Goal: Information Seeking & Learning: Find specific fact

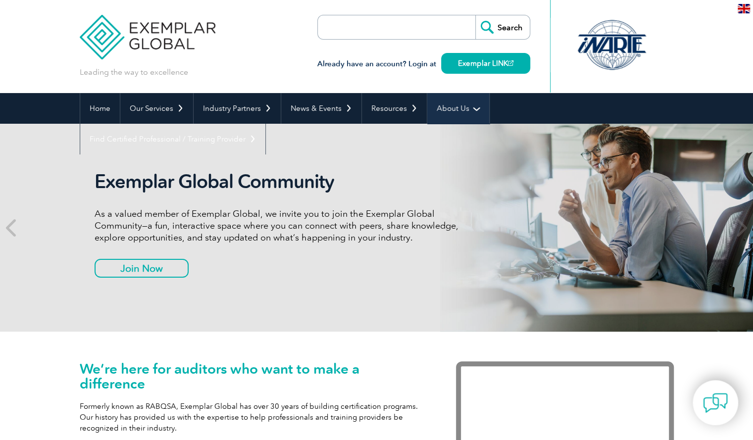
click at [467, 113] on link "About Us" at bounding box center [458, 108] width 62 height 31
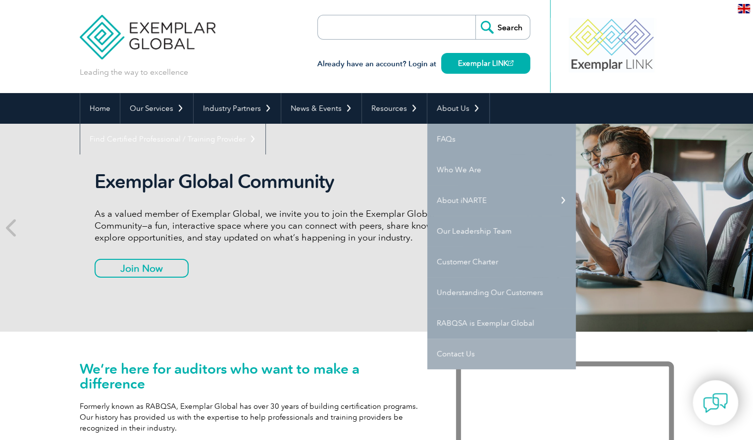
click at [458, 355] on link "Contact Us" at bounding box center [501, 354] width 149 height 31
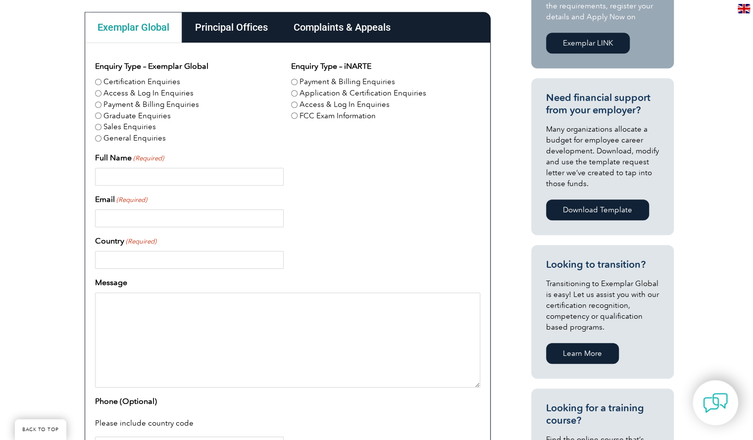
scroll to position [99, 0]
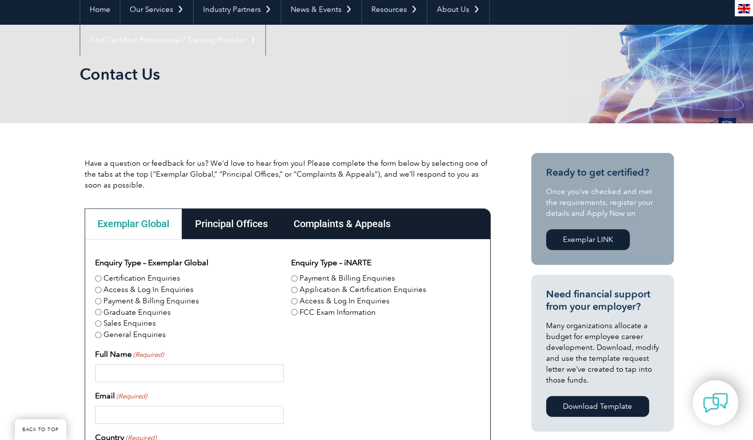
click at [332, 223] on div "Complaints & Appeals" at bounding box center [342, 224] width 123 height 31
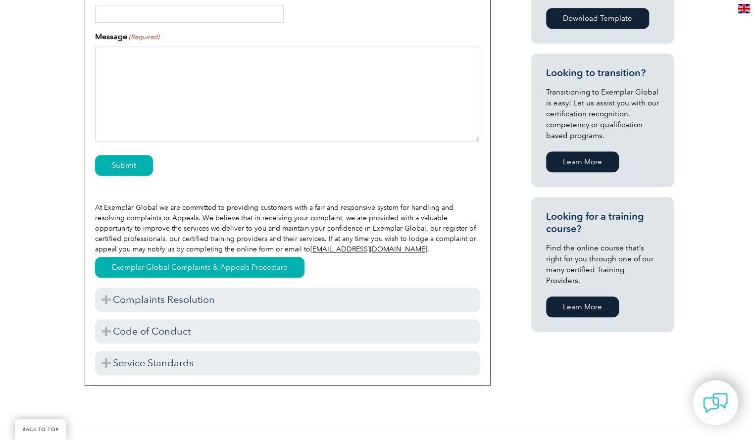
scroll to position [495, 0]
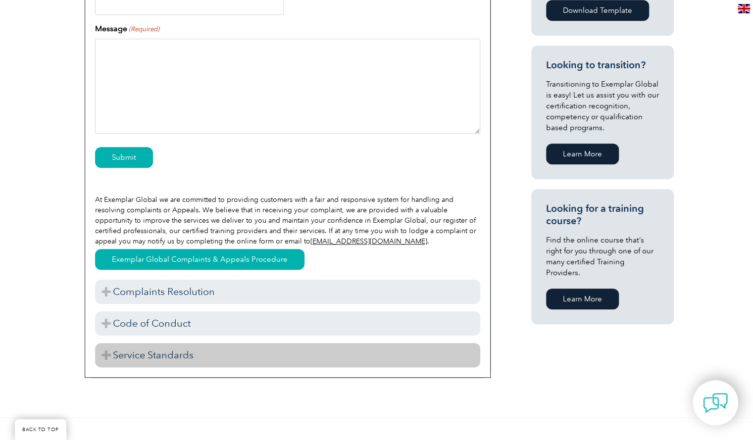
click at [130, 356] on h3 "Service Standards" at bounding box center [287, 355] width 385 height 24
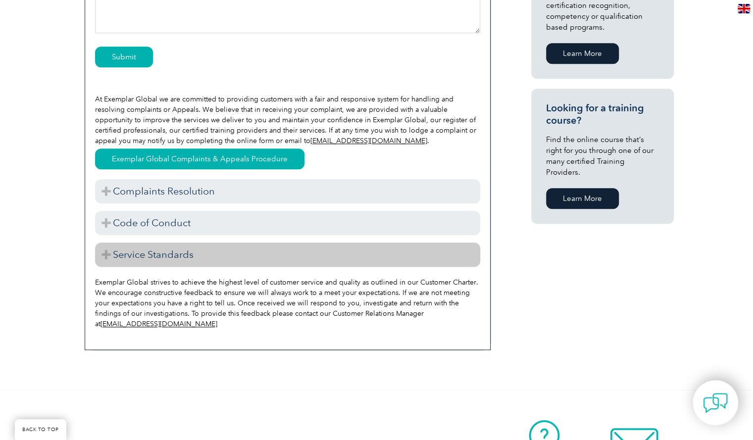
scroll to position [644, 0]
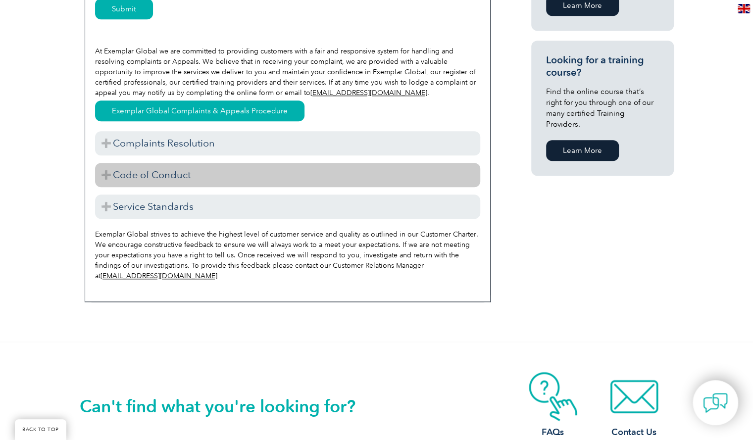
click at [125, 177] on h3 "Code of Conduct" at bounding box center [287, 175] width 385 height 24
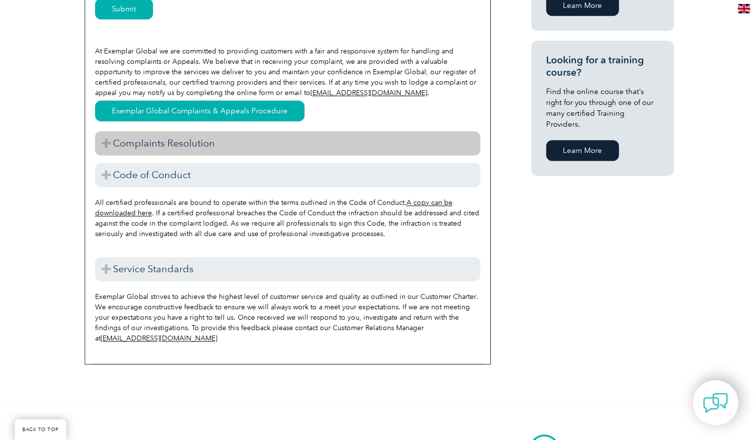
click at [128, 148] on h3 "Complaints Resolution" at bounding box center [287, 143] width 385 height 24
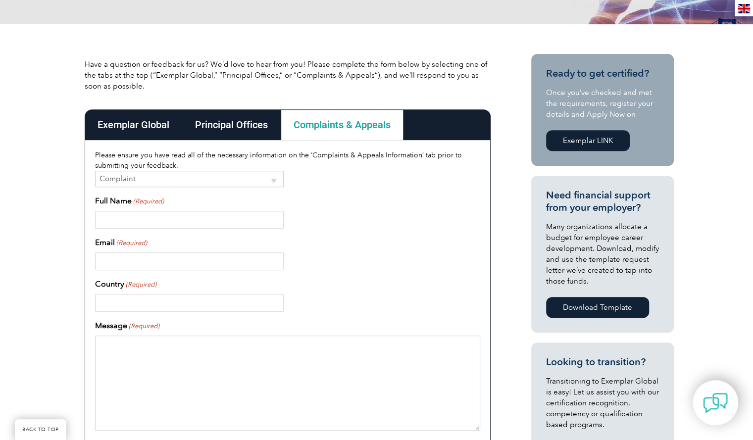
scroll to position [0, 0]
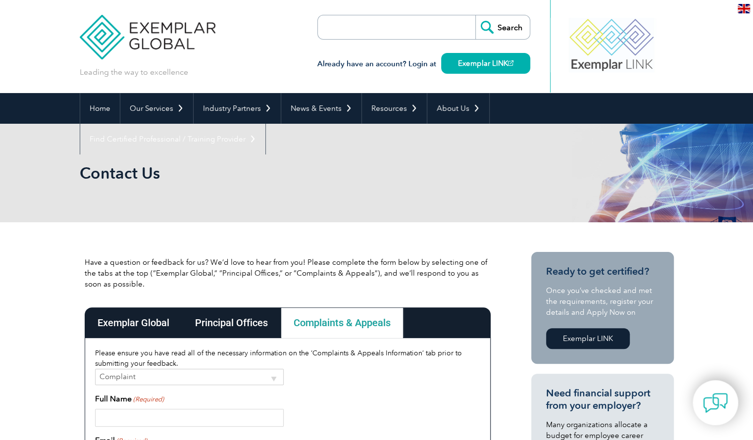
click at [357, 35] on input "search" at bounding box center [375, 27] width 104 height 24
type input "privacy policy"
click at [476, 15] on input "Search" at bounding box center [503, 27] width 54 height 24
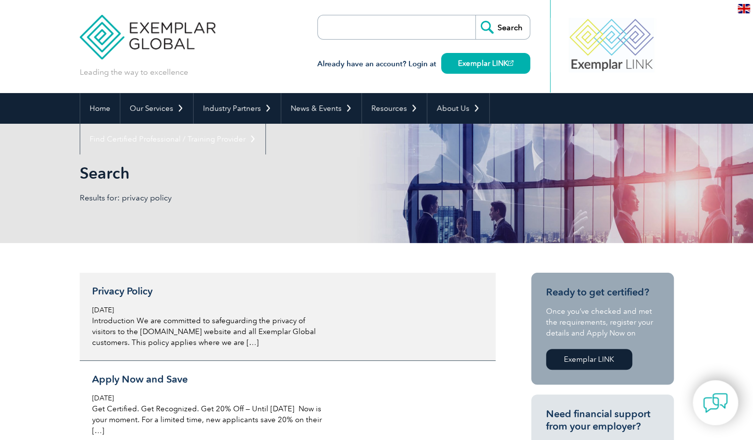
click at [112, 293] on h3 "Privacy Policy" at bounding box center [209, 291] width 235 height 12
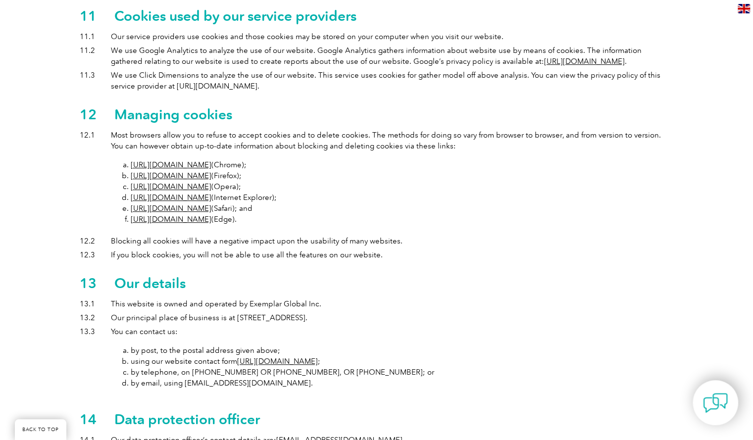
scroll to position [2477, 0]
